Goal: Task Accomplishment & Management: Complete application form

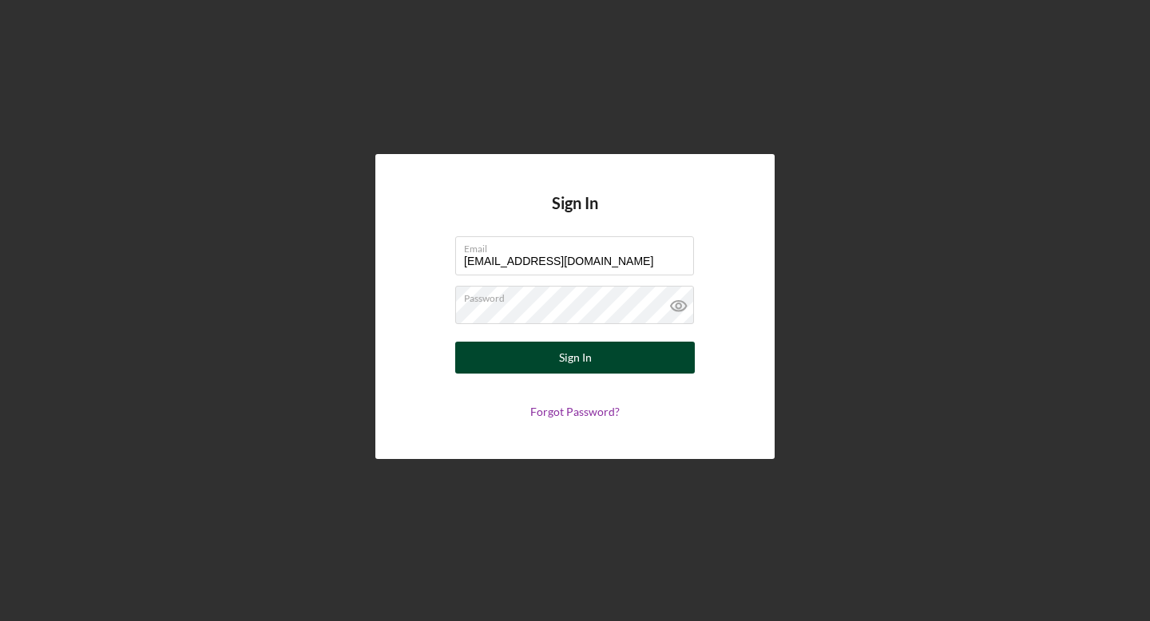
click at [576, 359] on div "Sign In" at bounding box center [575, 358] width 33 height 32
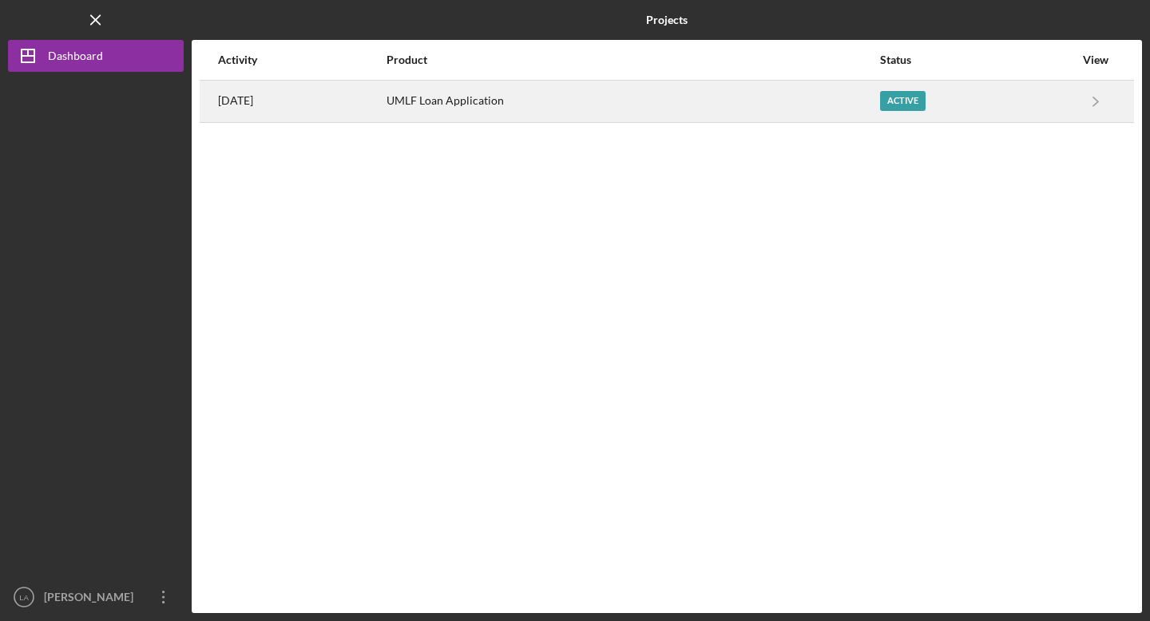
click at [533, 108] on div "UMLF Loan Application" at bounding box center [632, 101] width 492 height 40
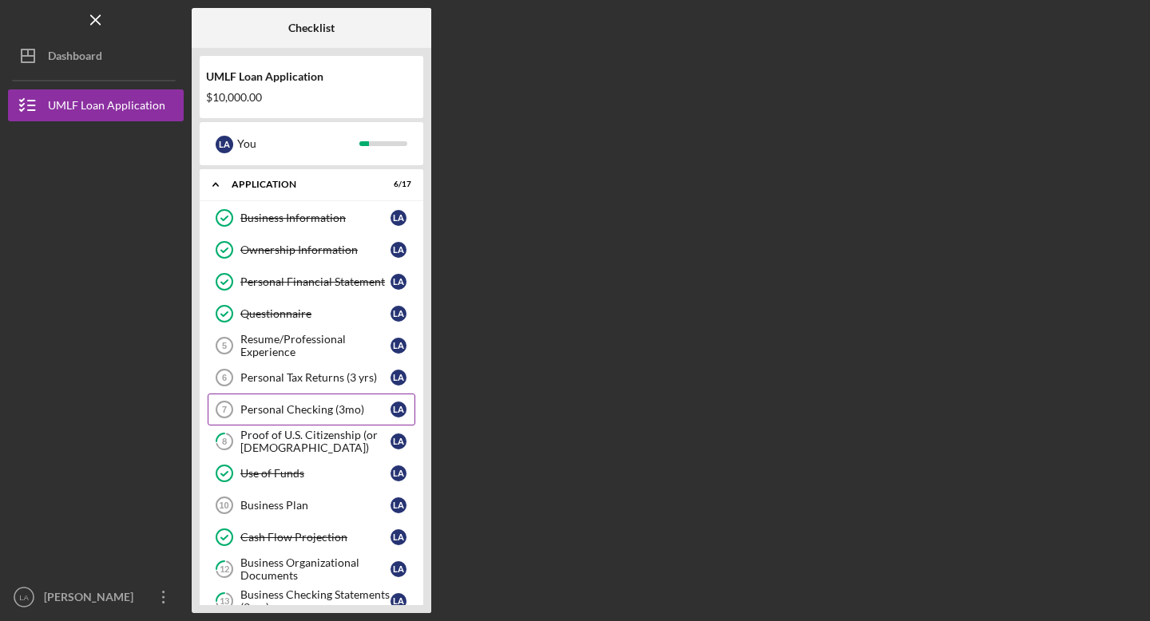
click at [281, 412] on div "Personal Checking (3mo)" at bounding box center [315, 409] width 150 height 13
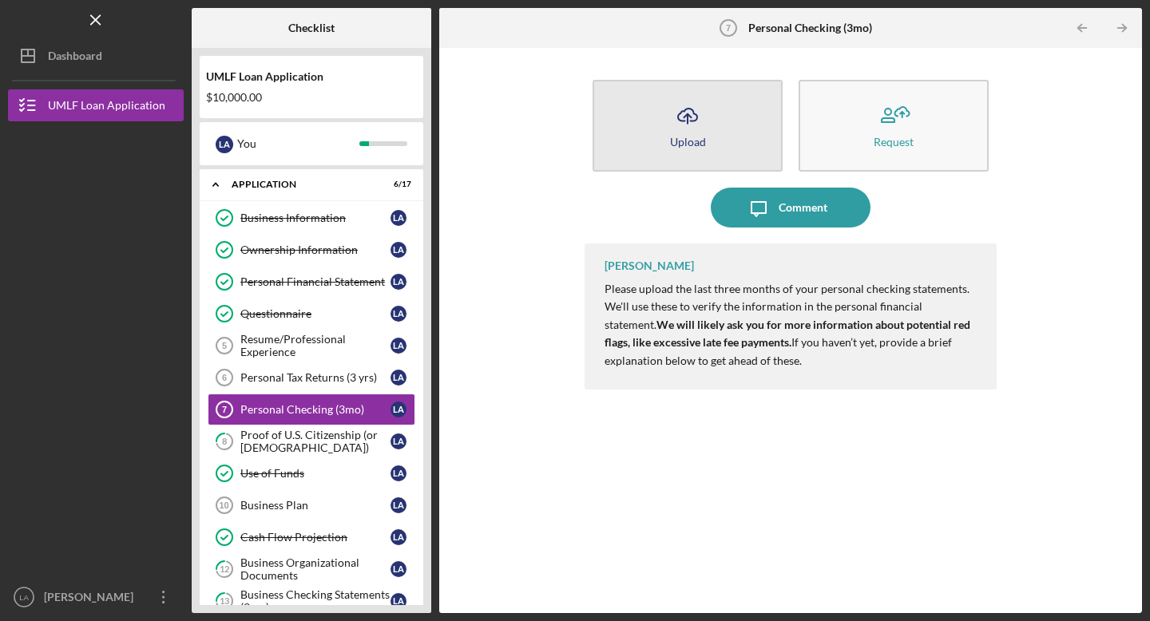
click at [687, 124] on icon "Icon/Upload" at bounding box center [687, 116] width 40 height 40
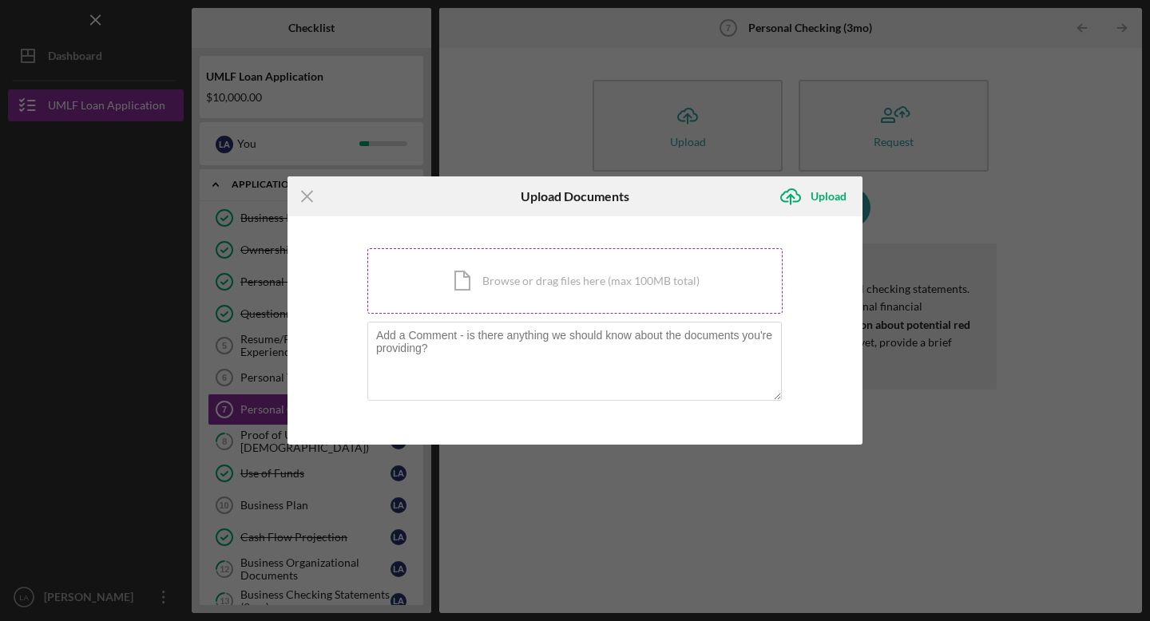
click at [541, 291] on div "Icon/Document Browse or drag files here (max 100MB total) Tap to choose files o…" at bounding box center [574, 280] width 415 height 65
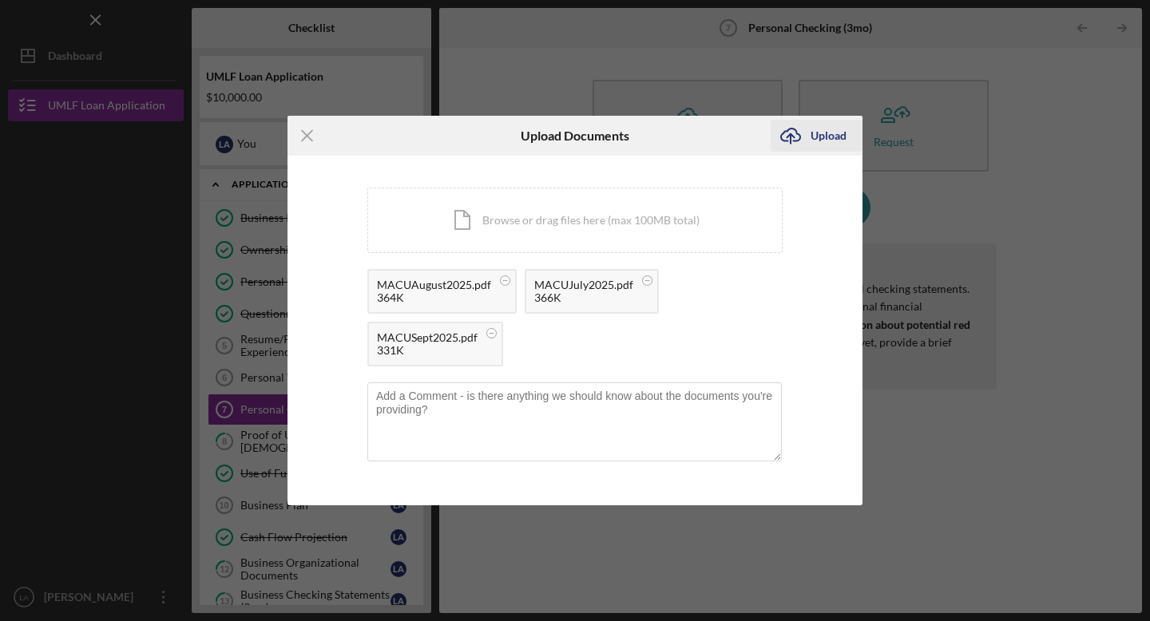
click at [820, 136] on div "Upload" at bounding box center [828, 136] width 36 height 32
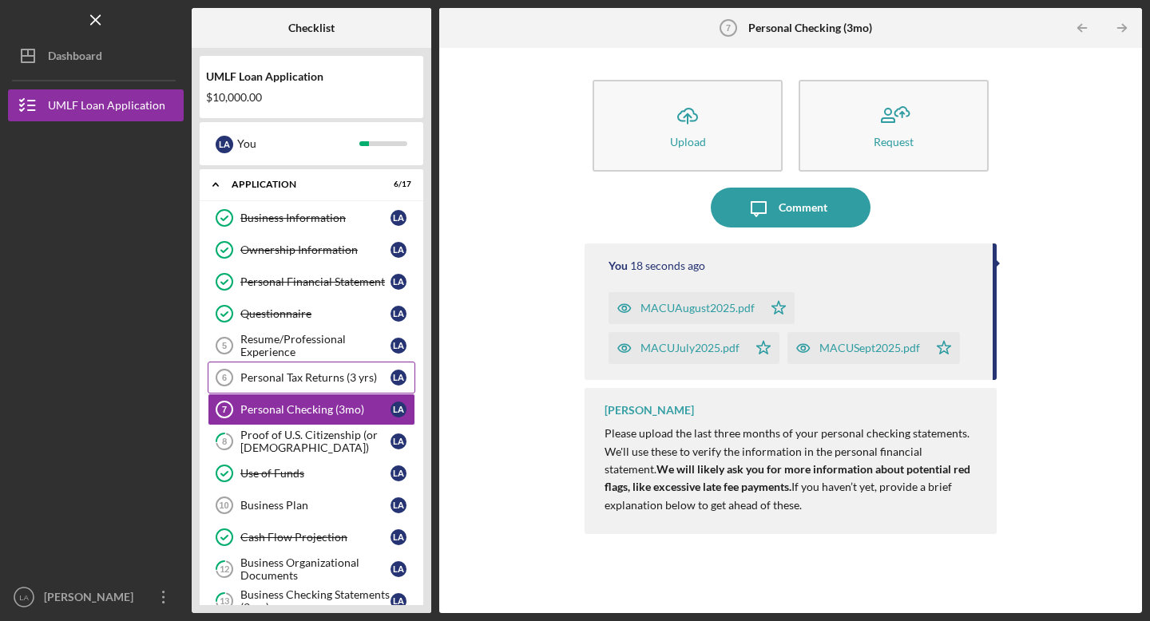
click at [303, 378] on div "Personal Tax Returns (3 yrs)" at bounding box center [315, 377] width 150 height 13
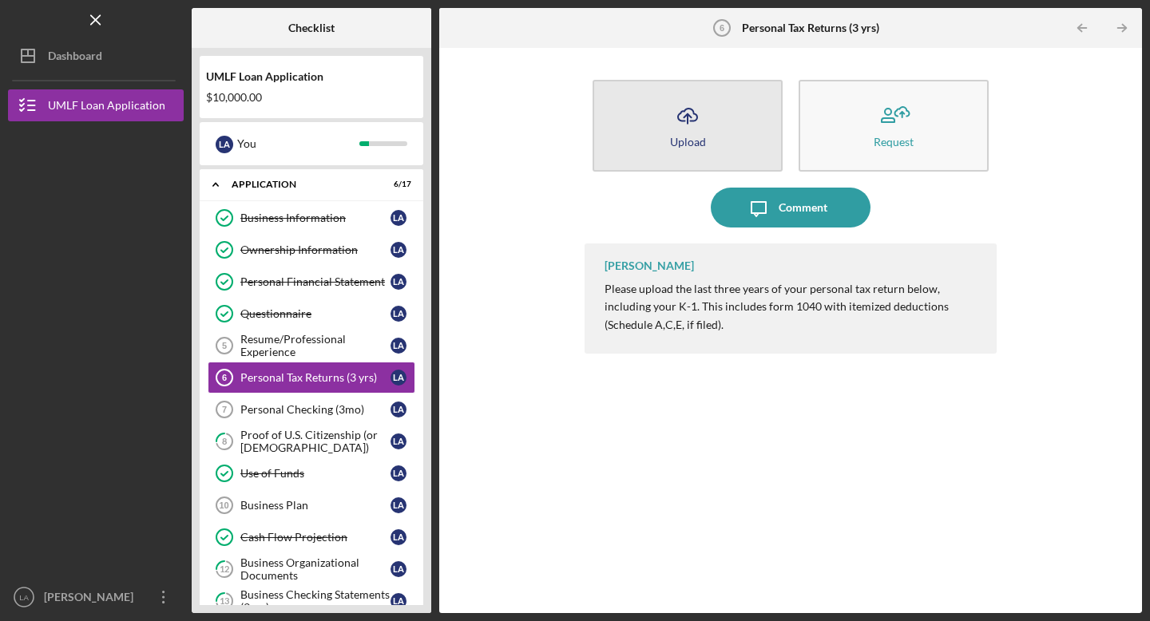
click at [679, 141] on div "Upload" at bounding box center [688, 142] width 36 height 12
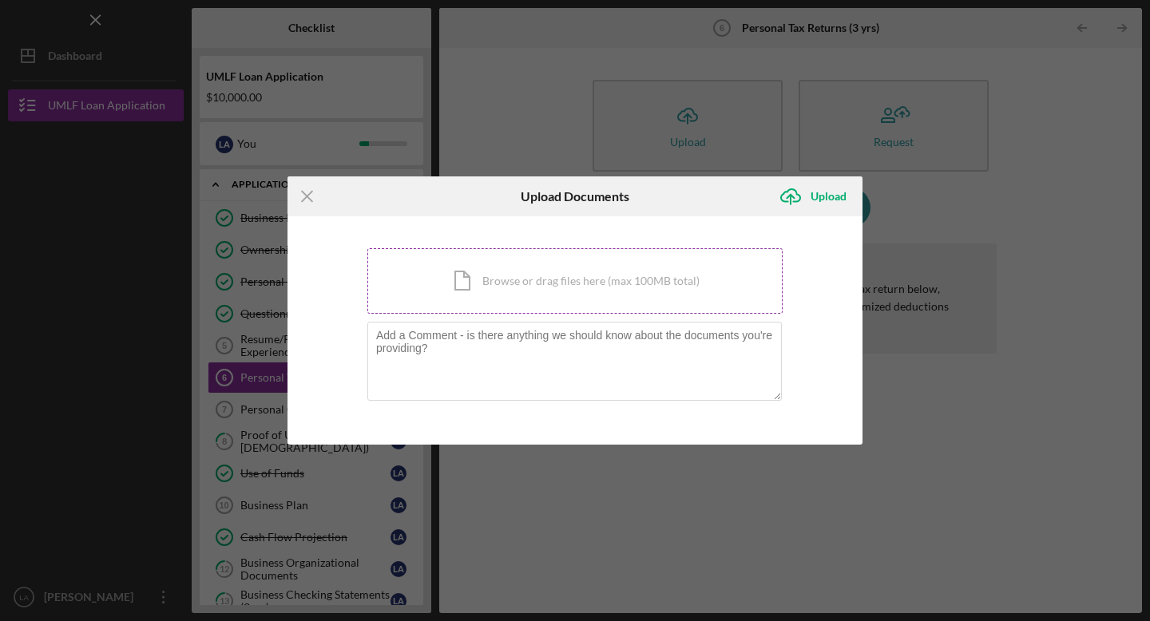
click at [556, 295] on div "Icon/Document Browse or drag files here (max 100MB total) Tap to choose files o…" at bounding box center [574, 280] width 415 height 65
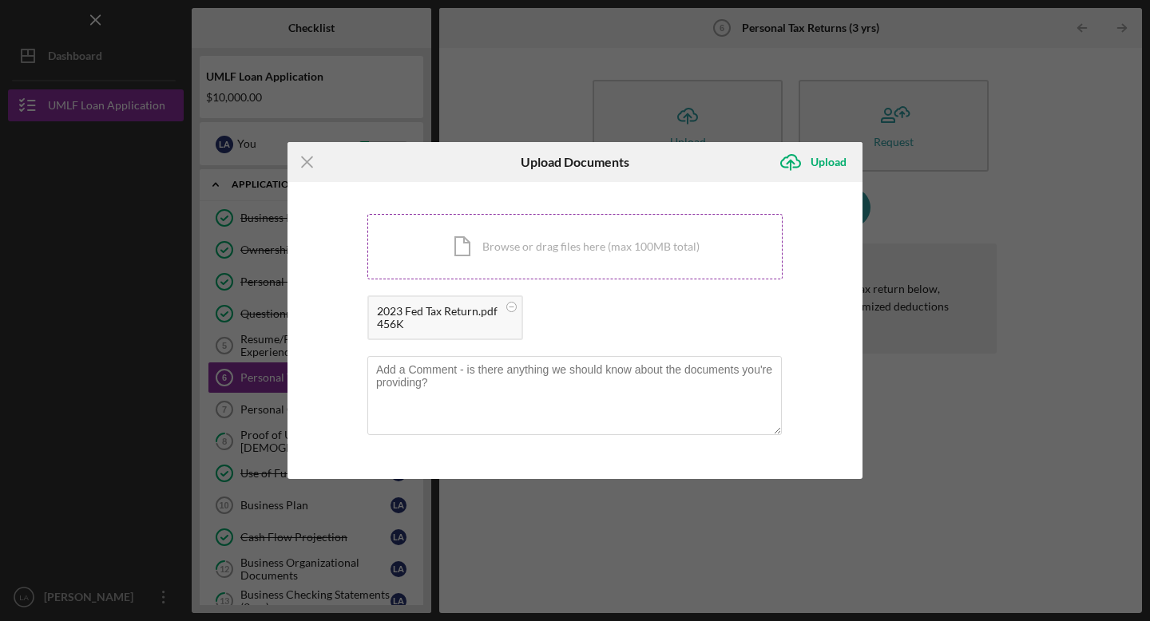
click at [558, 245] on div "Icon/Document Browse or drag files here (max 100MB total) Tap to choose files o…" at bounding box center [574, 246] width 415 height 65
click at [590, 265] on div "Icon/Document Browse or drag files here (max 100MB total) Tap to choose files o…" at bounding box center [574, 246] width 415 height 65
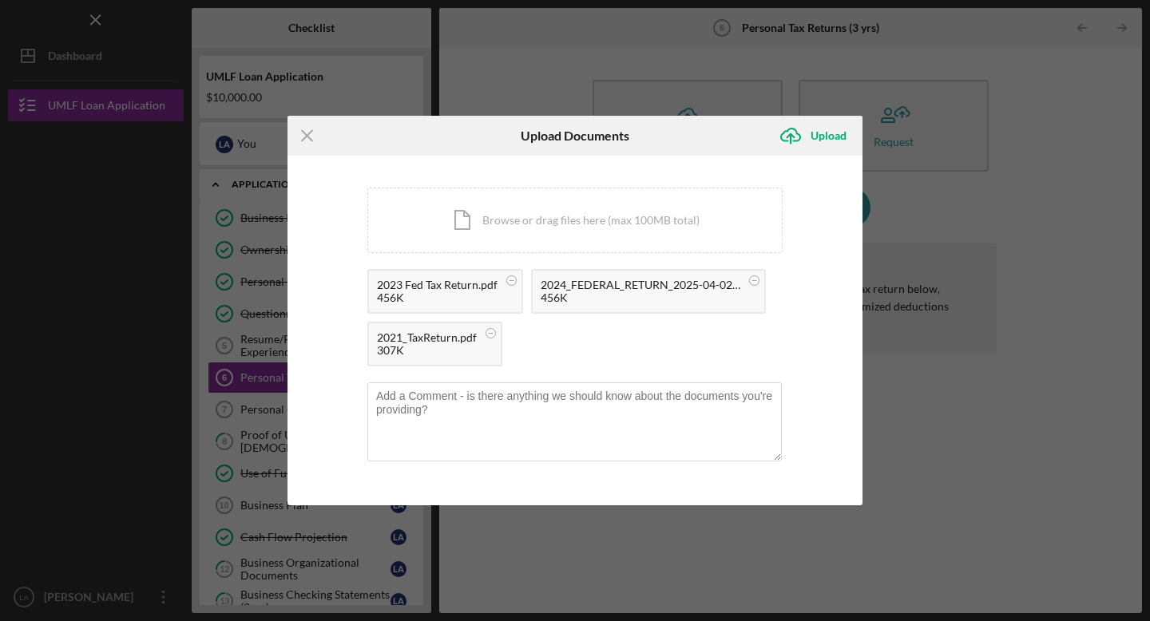
click at [437, 339] on div "2021_TaxReturn.pdf" at bounding box center [427, 337] width 100 height 13
click at [830, 133] on div "Upload" at bounding box center [828, 136] width 36 height 32
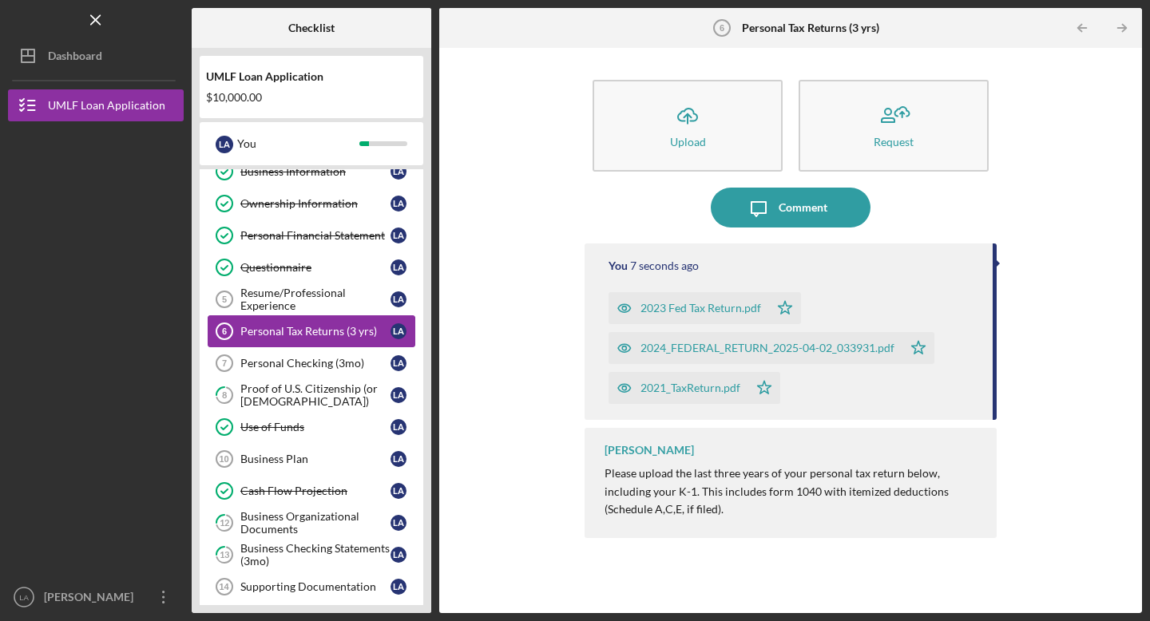
scroll to position [47, 0]
